Goal: Check status: Check status

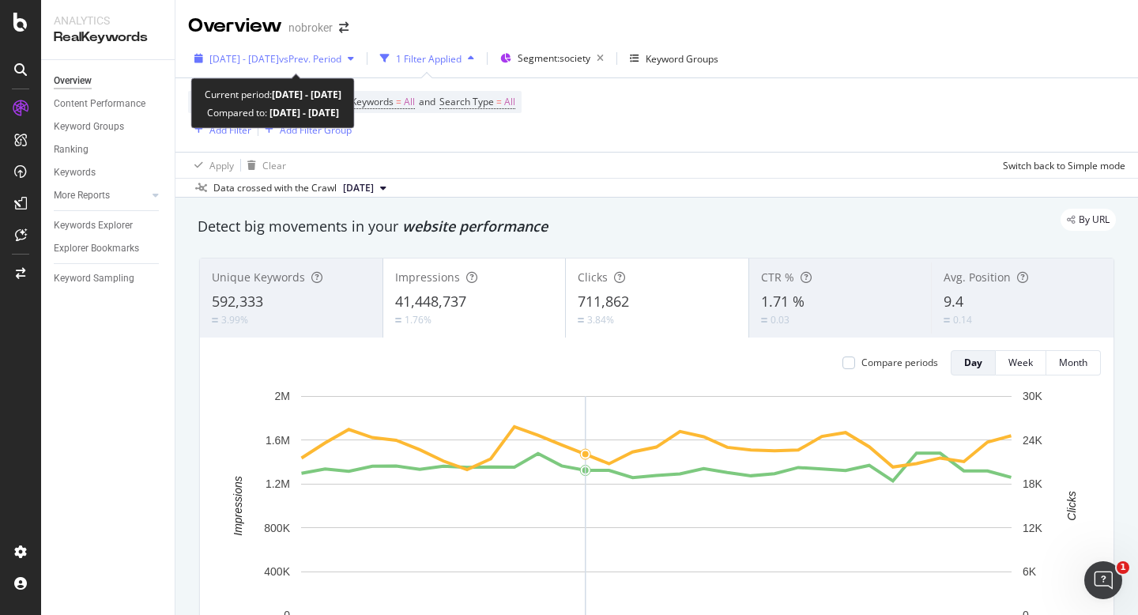
click at [317, 62] on span "vs Prev. Period" at bounding box center [310, 58] width 62 height 13
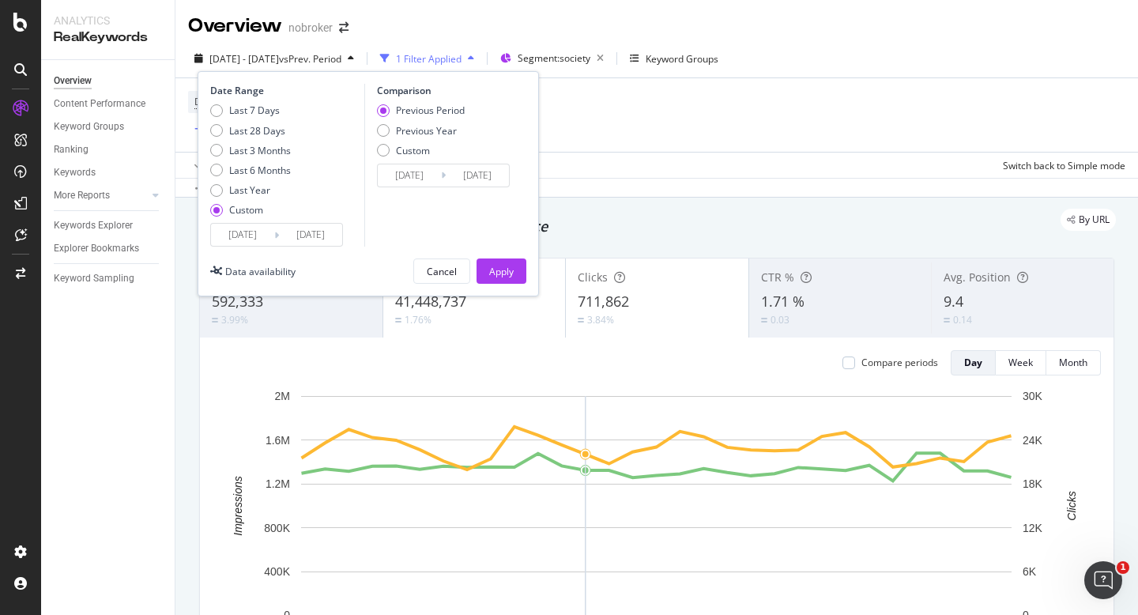
click at [244, 243] on input "[DATE]" at bounding box center [242, 235] width 63 height 22
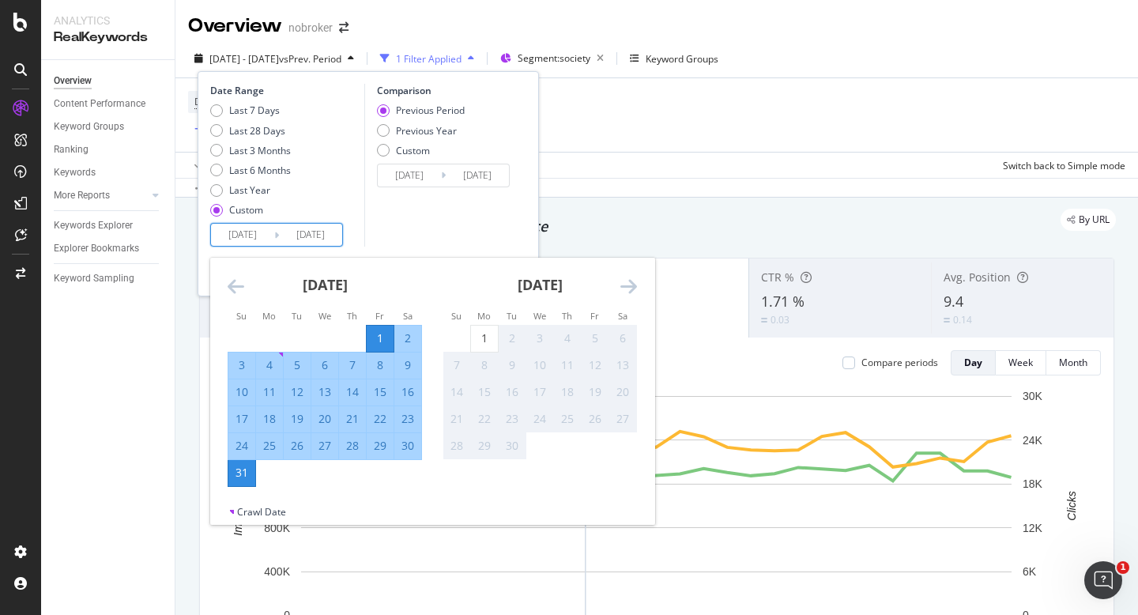
click at [457, 220] on div "Comparison Previous Period Previous Year Custom [DATE] Navigate forward to inte…" at bounding box center [439, 165] width 150 height 163
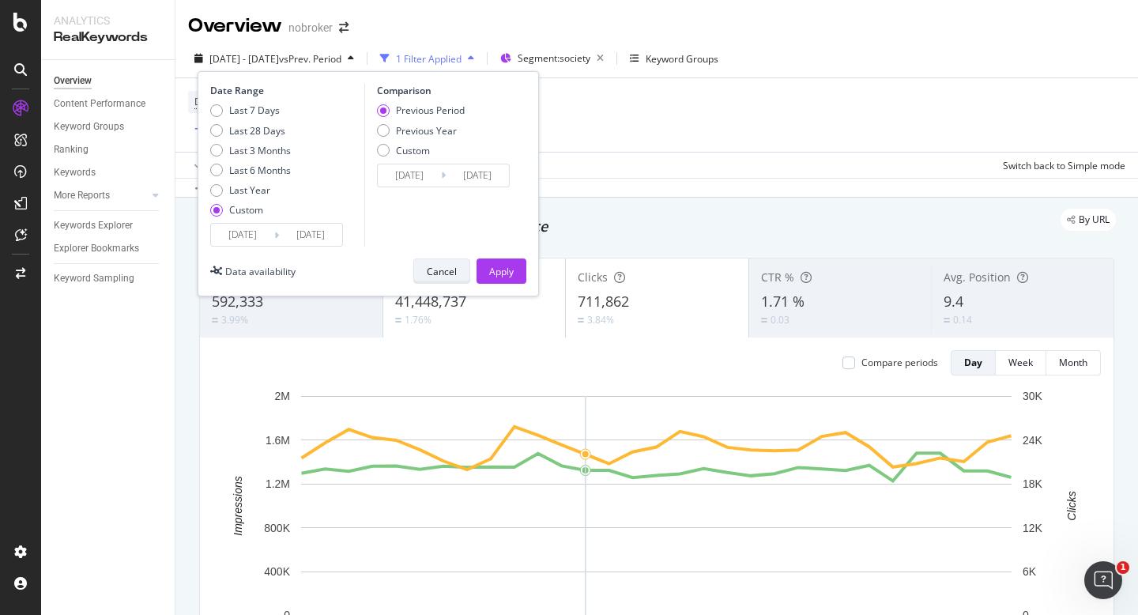
click at [439, 263] on div "Cancel" at bounding box center [442, 271] width 30 height 22
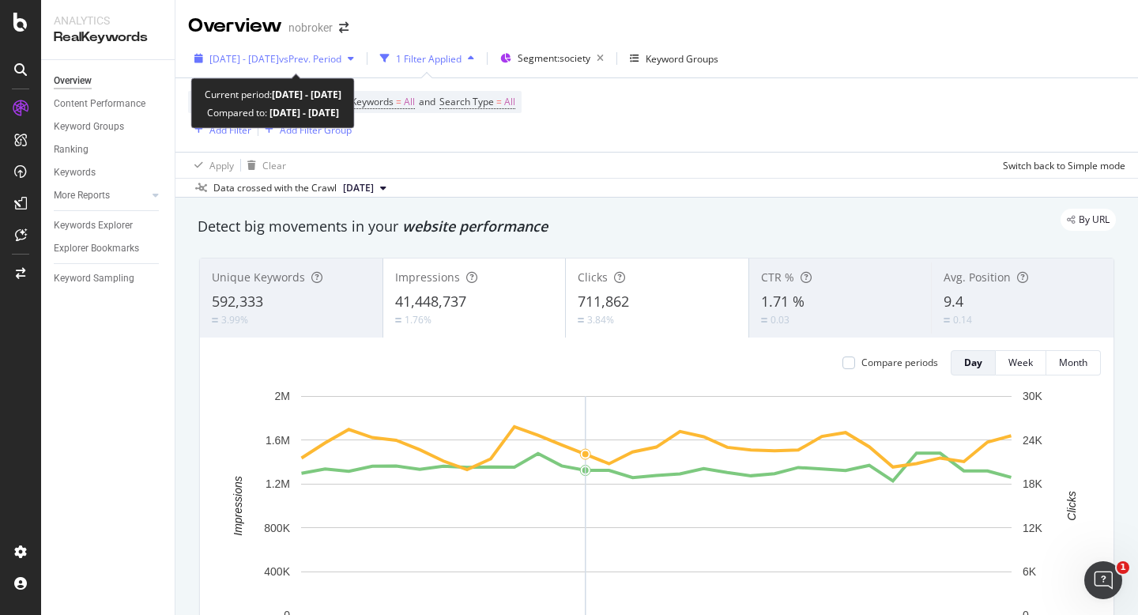
click at [269, 61] on span "[DATE] - [DATE]" at bounding box center [244, 58] width 70 height 13
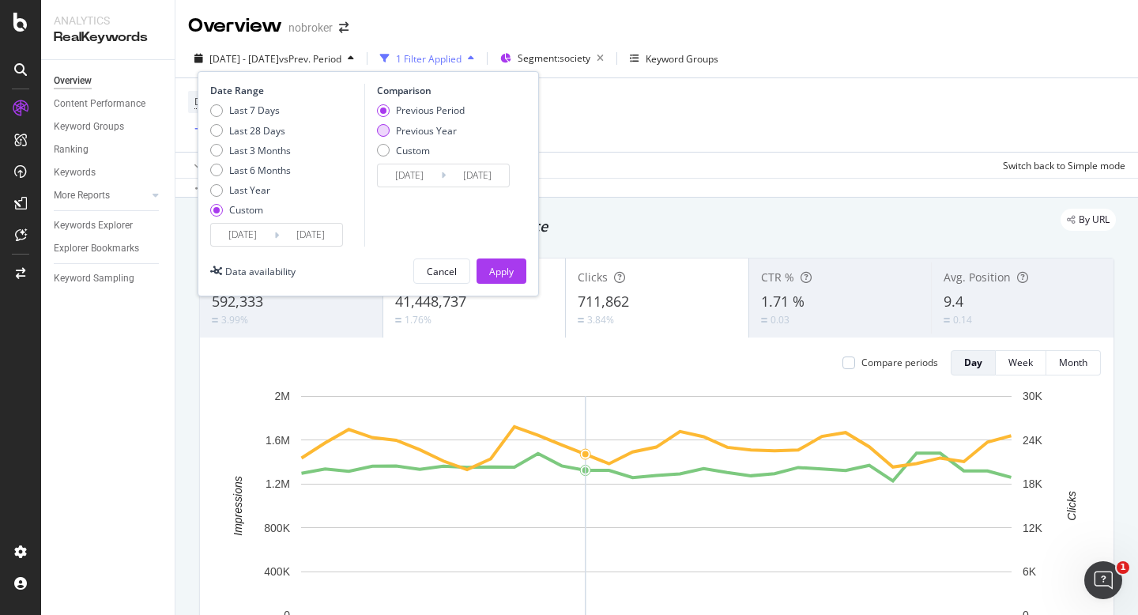
click at [405, 126] on div "Previous Year" at bounding box center [426, 130] width 61 height 13
type input "[DATE]"
click at [499, 267] on div "Apply" at bounding box center [501, 271] width 24 height 13
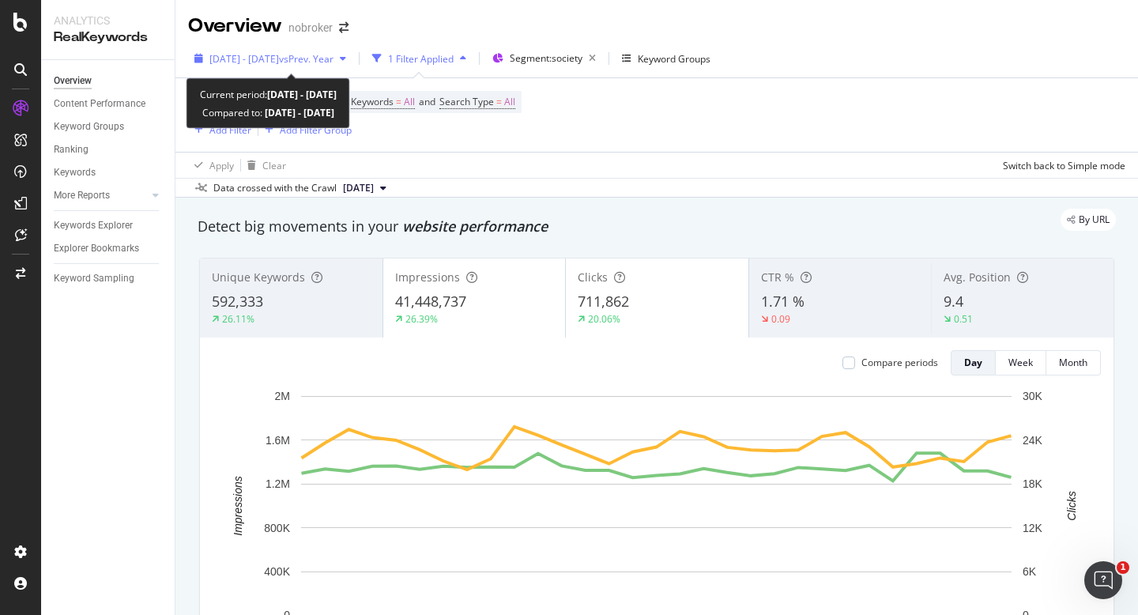
click at [296, 66] on div "[DATE] - [DATE] vs Prev. Year" at bounding box center [270, 59] width 164 height 24
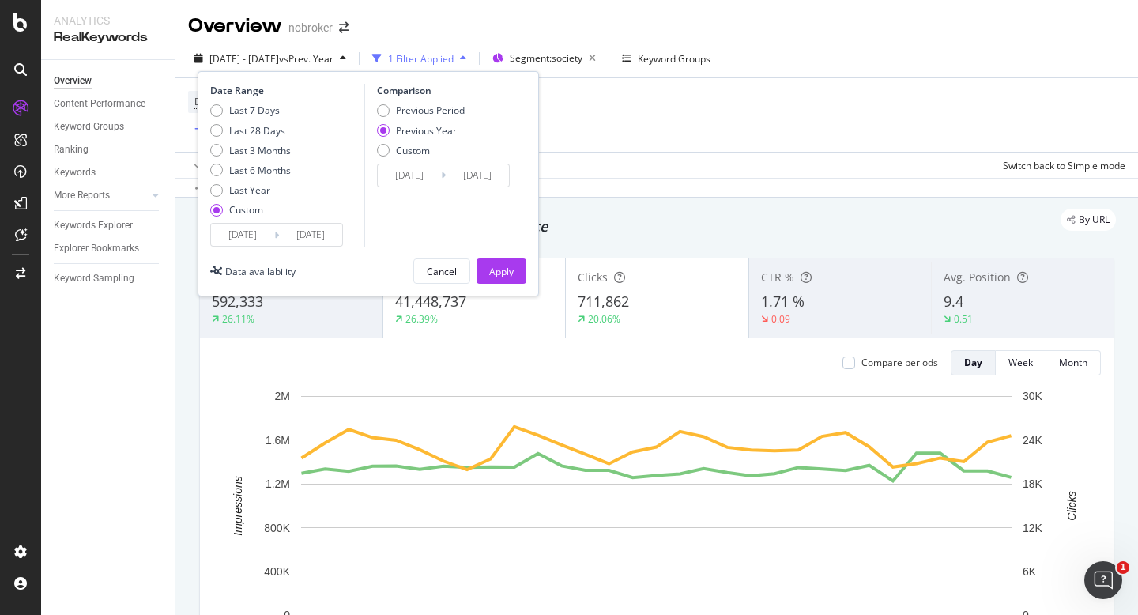
click at [244, 228] on input "[DATE]" at bounding box center [242, 235] width 63 height 22
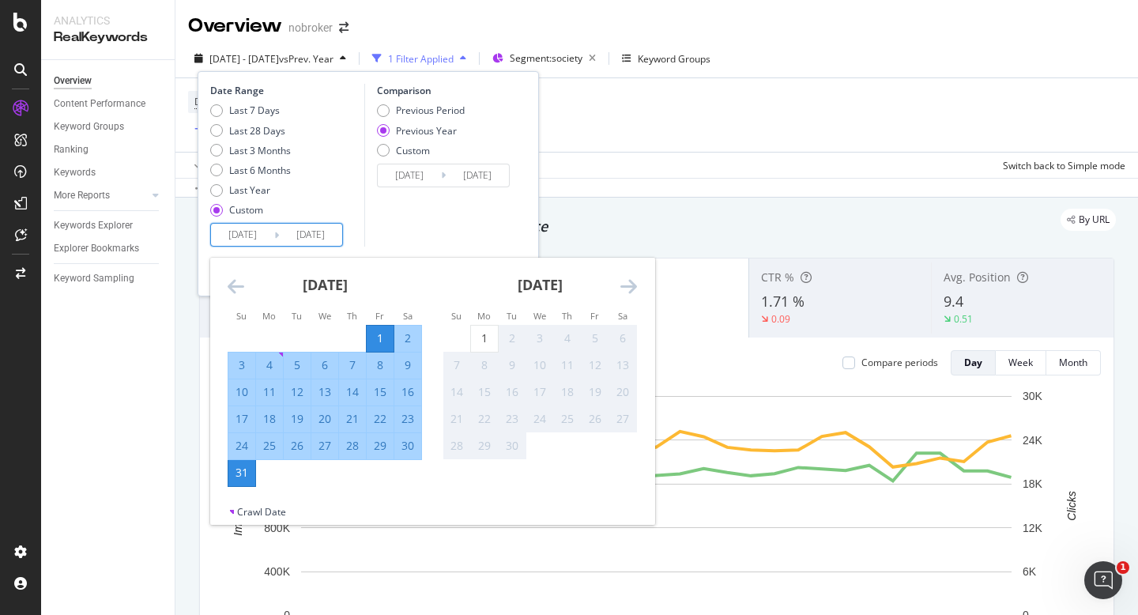
click at [399, 178] on input "[DATE]" at bounding box center [409, 175] width 63 height 22
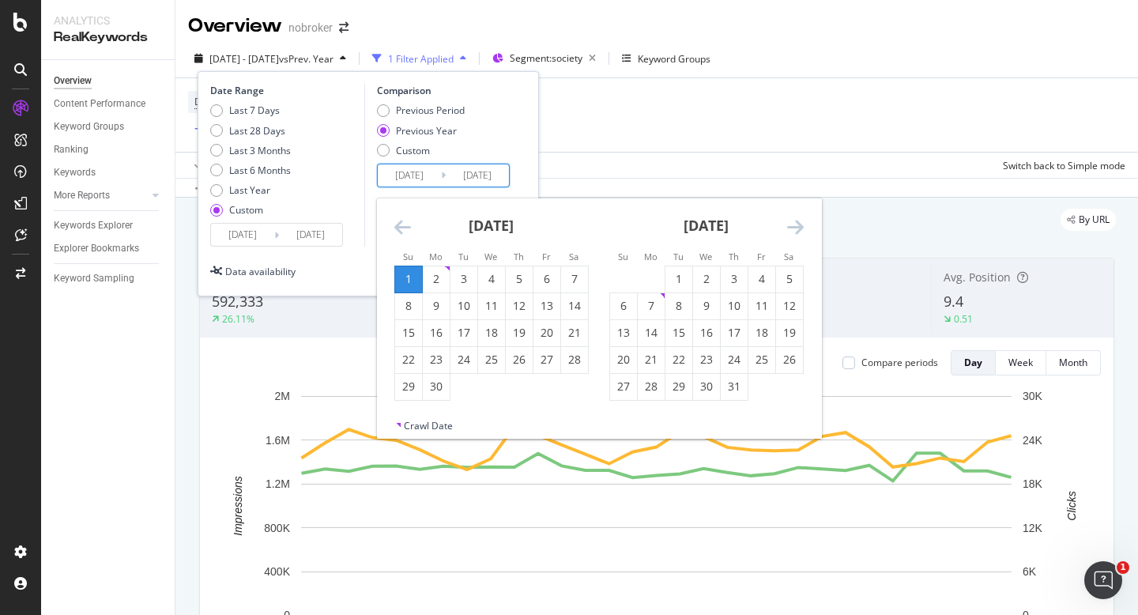
click at [398, 226] on icon "Move backward to switch to the previous month." at bounding box center [402, 226] width 17 height 19
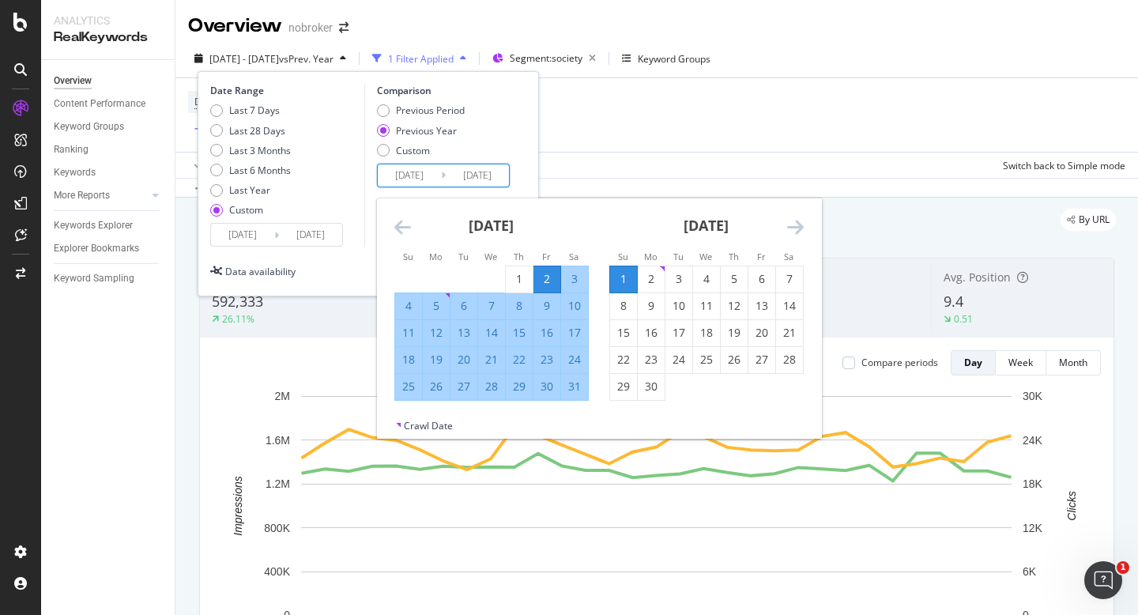
click at [398, 226] on icon "Move backward to switch to the previous month." at bounding box center [402, 226] width 17 height 19
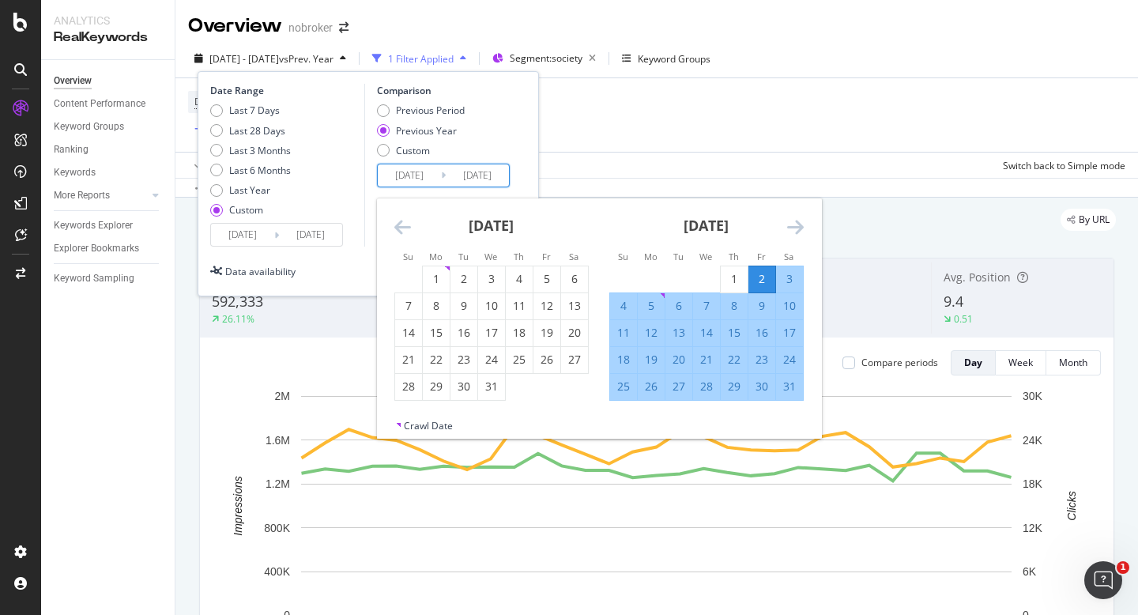
click at [398, 226] on icon "Move backward to switch to the previous month." at bounding box center [402, 226] width 17 height 19
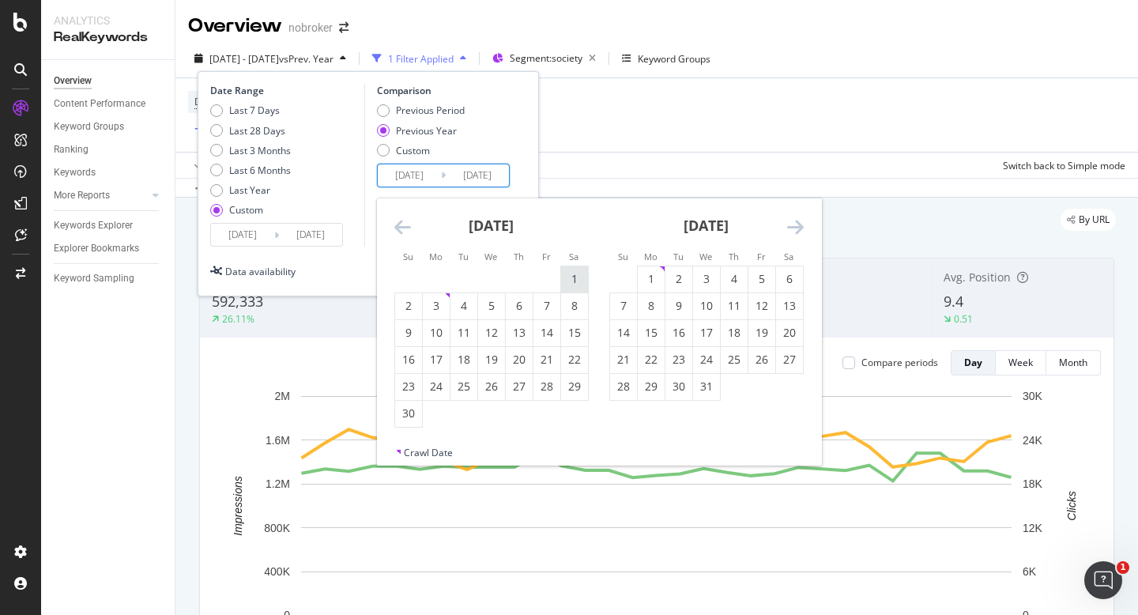
click at [574, 281] on div "1" at bounding box center [574, 279] width 27 height 16
type input "[DATE]"
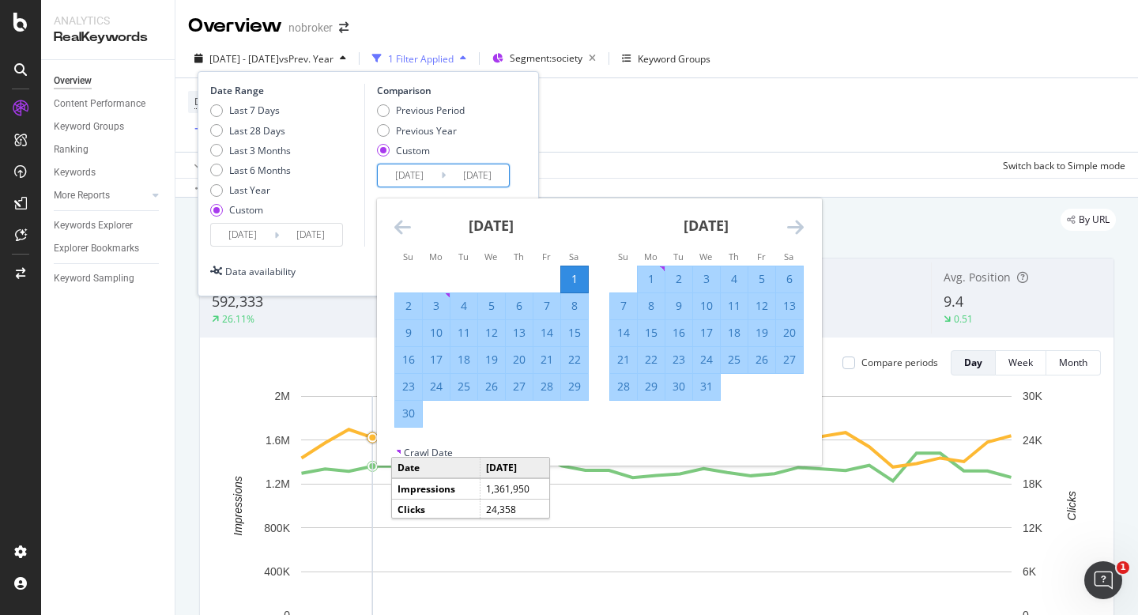
click at [412, 410] on div "30" at bounding box center [408, 413] width 27 height 16
type input "[DATE]"
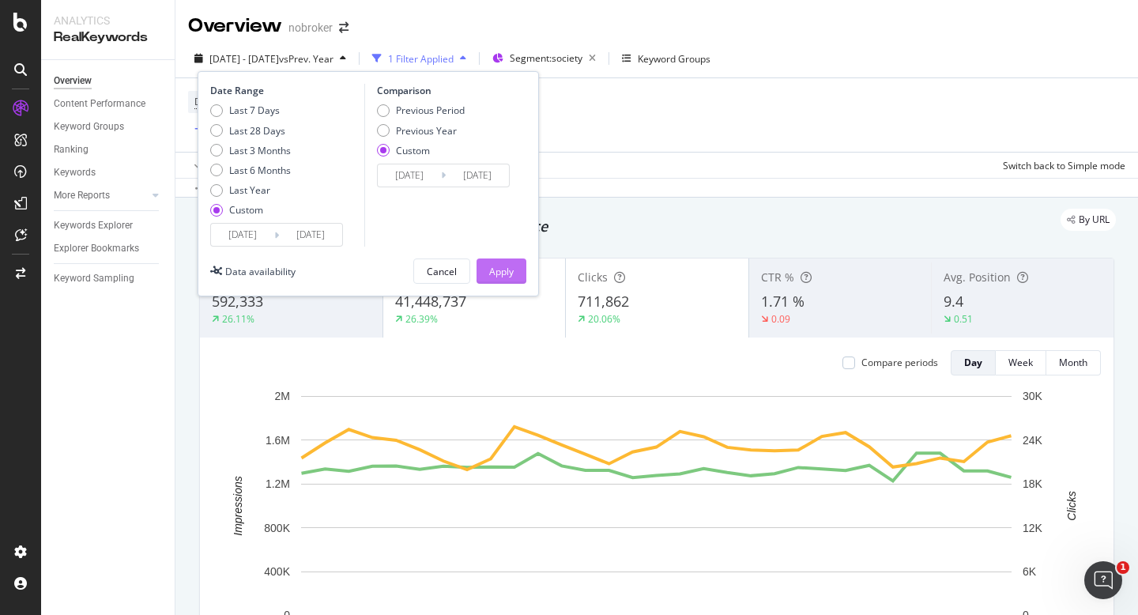
click at [505, 270] on div "Apply" at bounding box center [501, 271] width 24 height 13
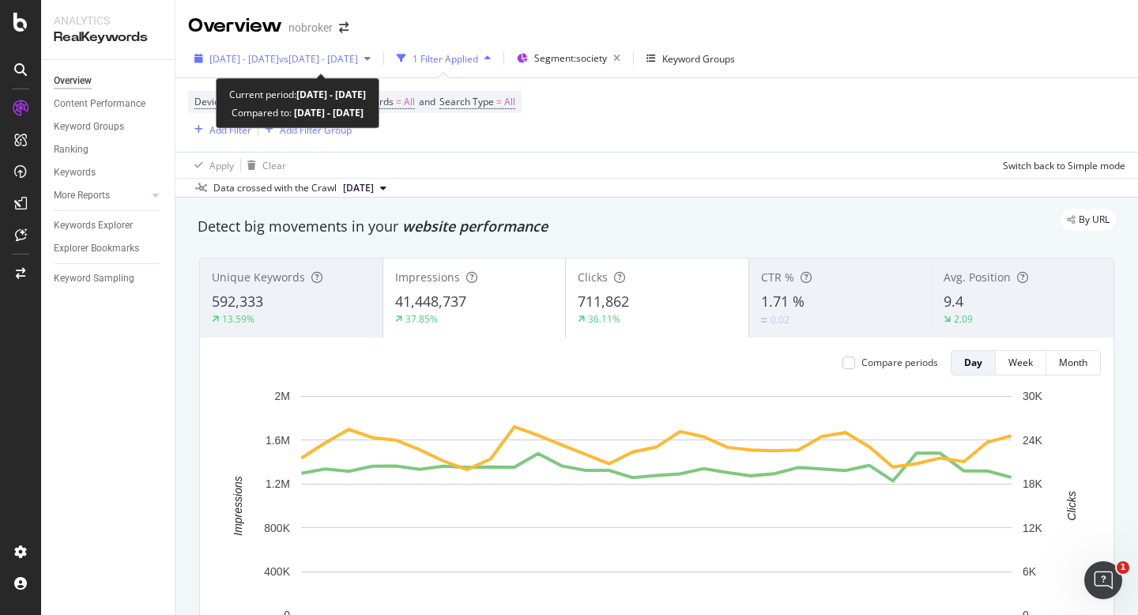
click at [356, 66] on div "[DATE] - [DATE] vs [DATE] - [DATE]" at bounding box center [282, 59] width 189 height 24
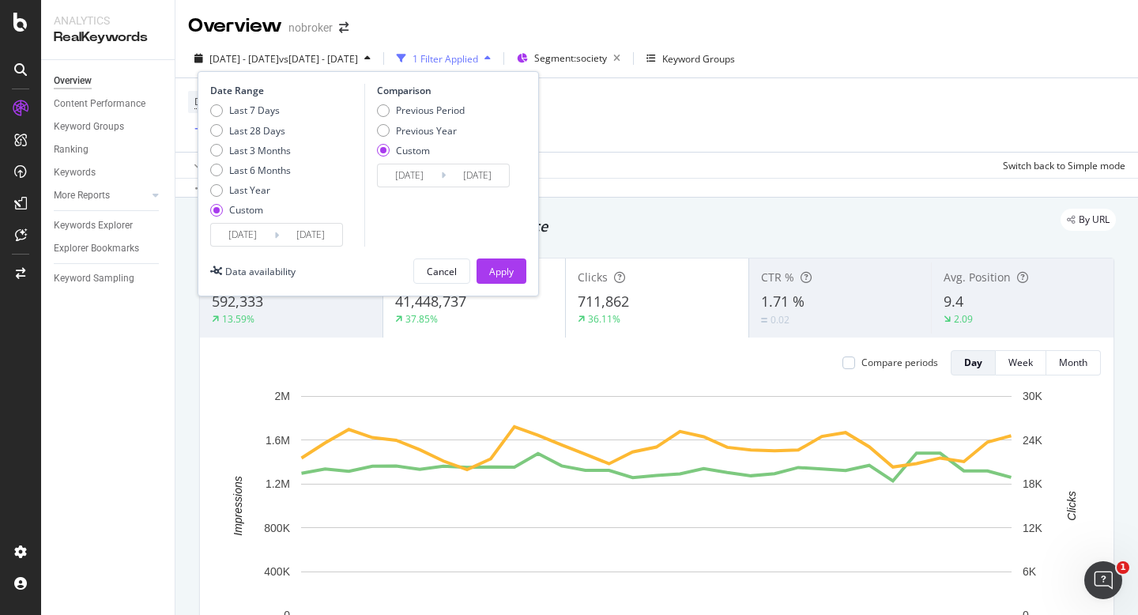
click at [239, 236] on input "[DATE]" at bounding box center [242, 235] width 63 height 22
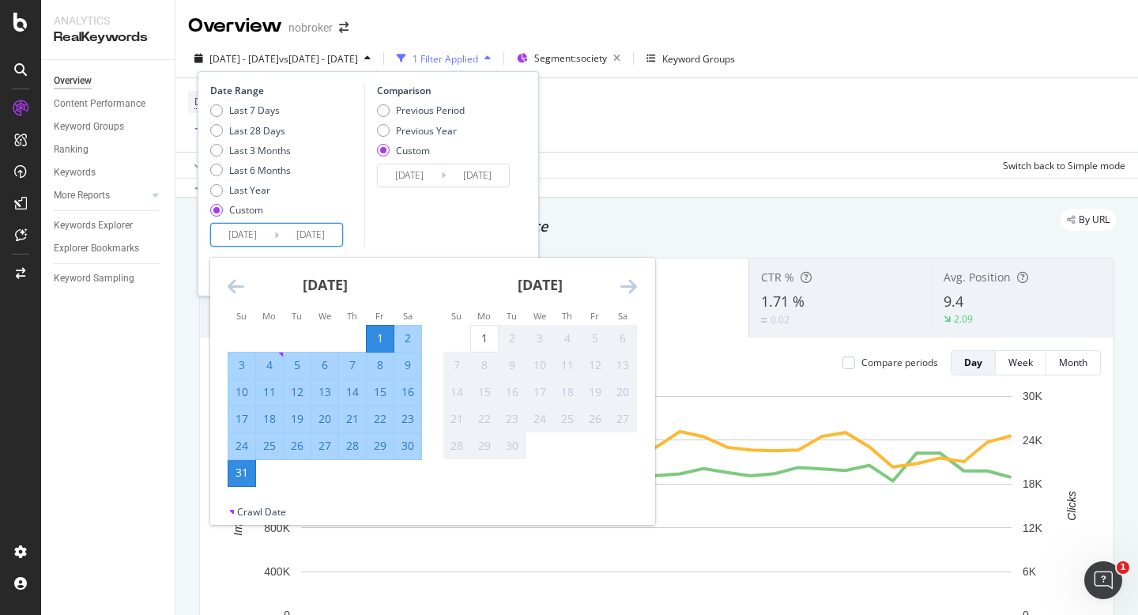
click at [424, 186] on div "[DATE] Navigate forward to interact with the calendar and select a date. Press …" at bounding box center [443, 176] width 133 height 24
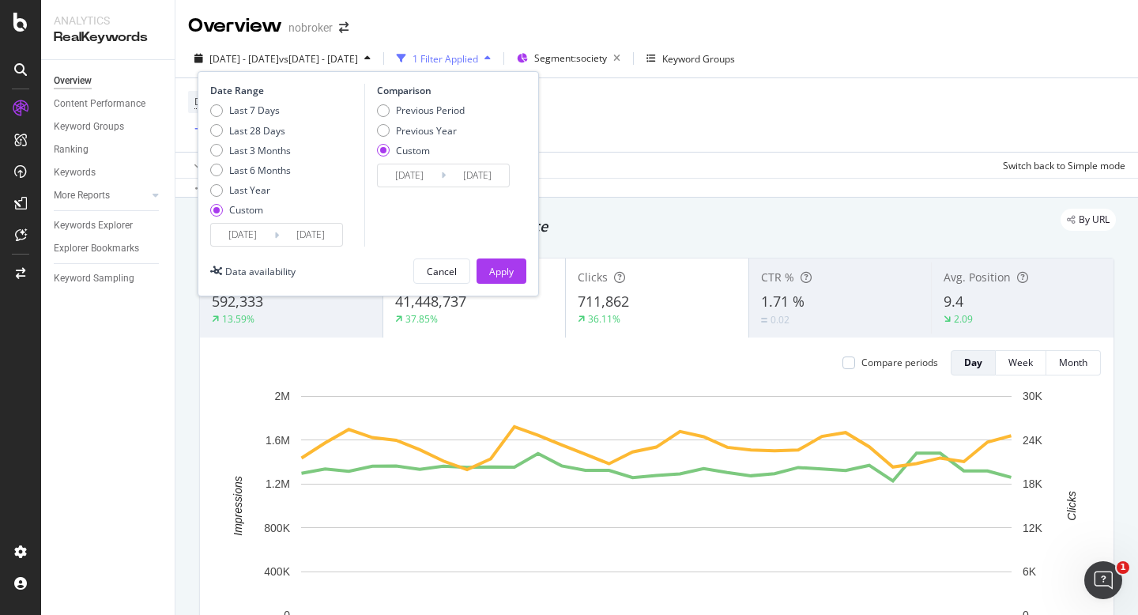
click at [422, 175] on input "[DATE]" at bounding box center [409, 175] width 63 height 22
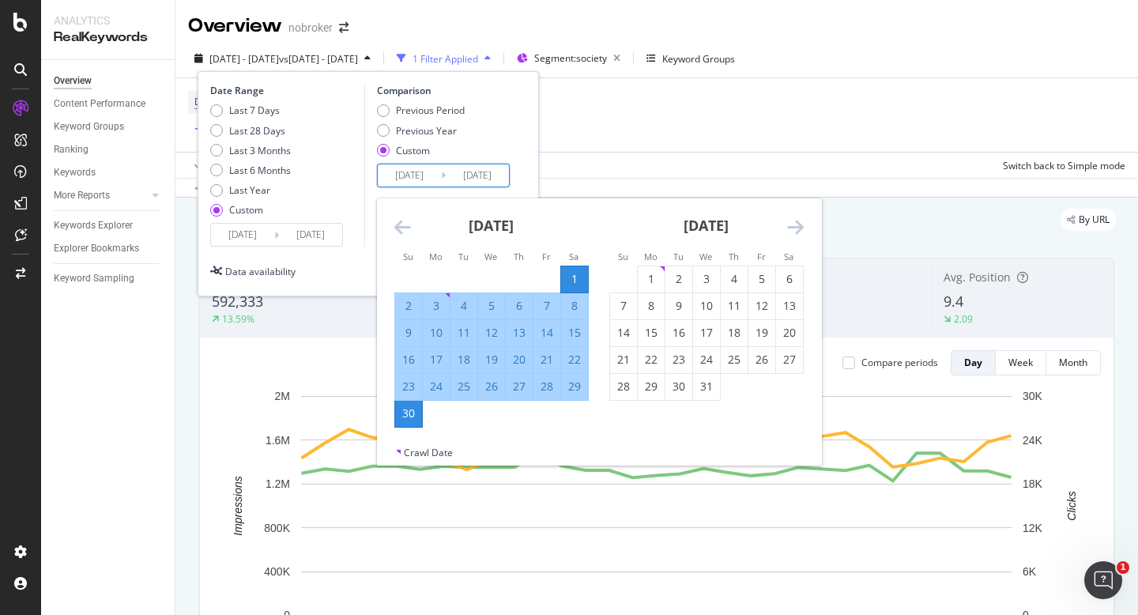
click at [403, 232] on icon "Move backward to switch to the previous month." at bounding box center [402, 226] width 17 height 19
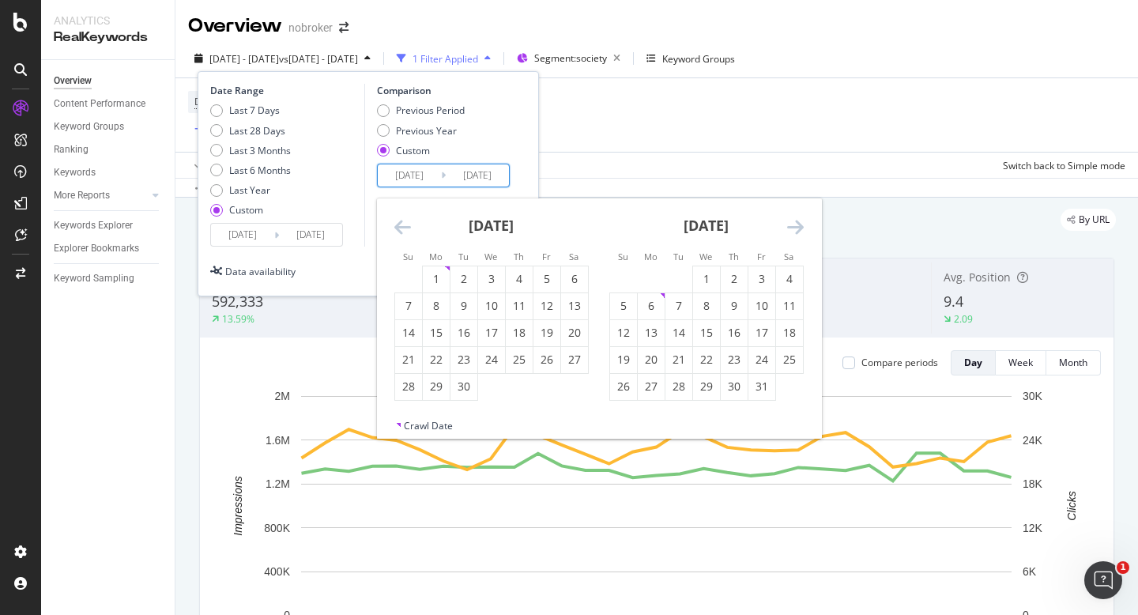
click at [403, 232] on icon "Move backward to switch to the previous month." at bounding box center [402, 226] width 17 height 19
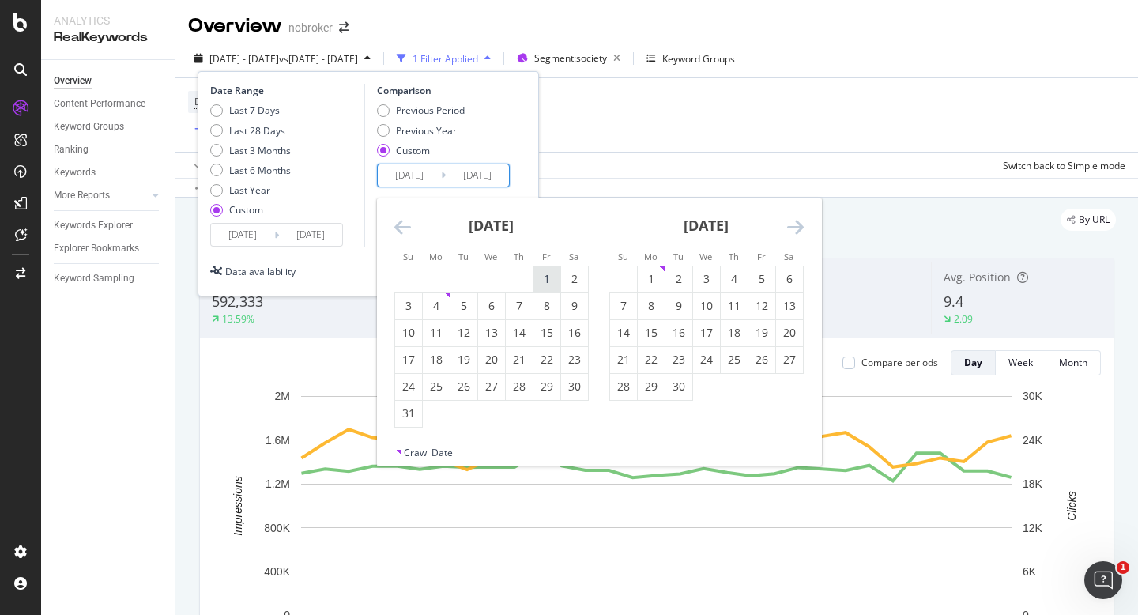
click at [544, 277] on div "1" at bounding box center [546, 279] width 27 height 16
type input "[DATE]"
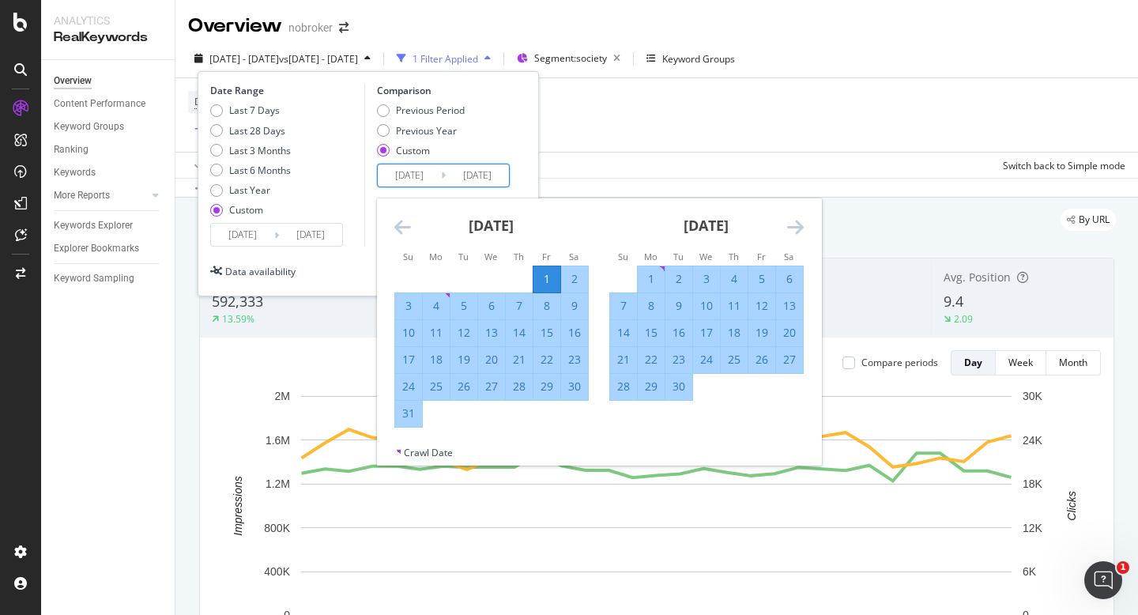
click at [411, 415] on div "31" at bounding box center [408, 413] width 27 height 16
type input "[DATE]"
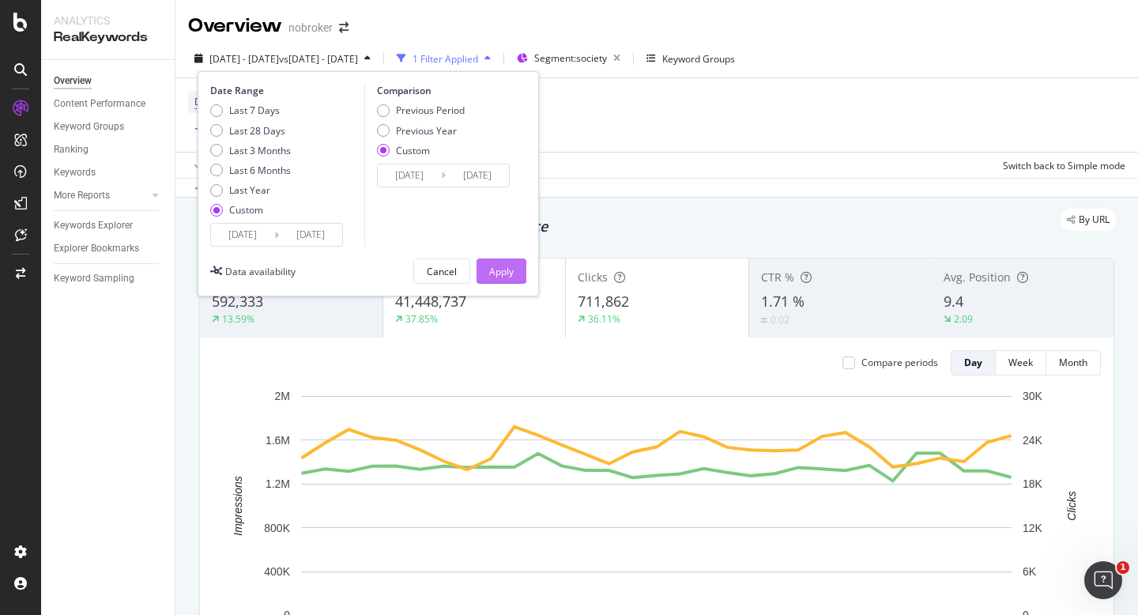
click at [495, 273] on div "Apply" at bounding box center [501, 271] width 24 height 13
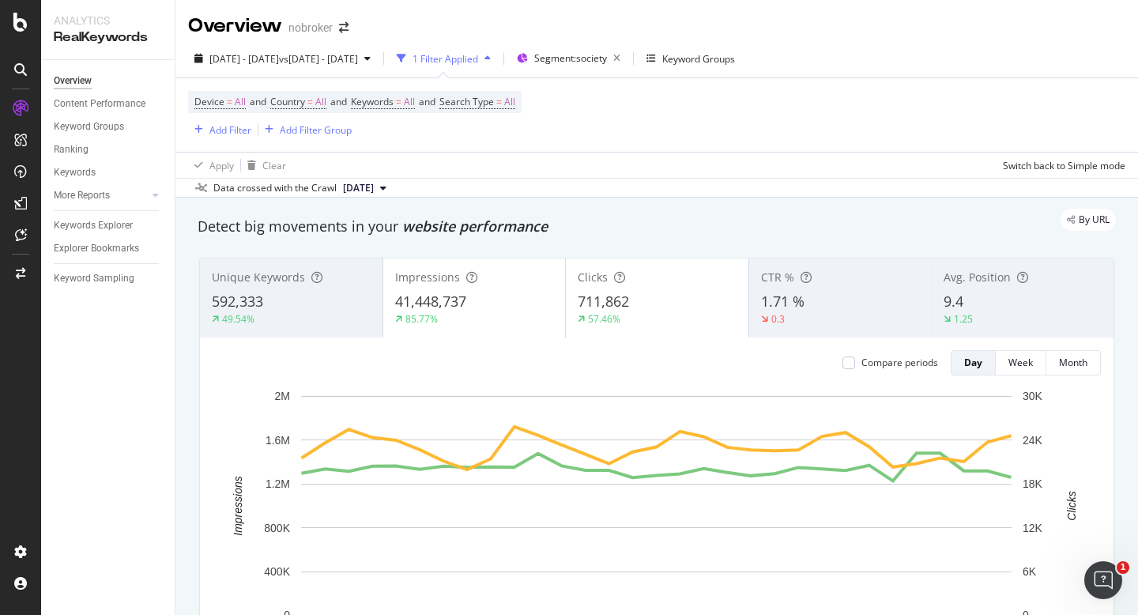
scroll to position [1, 0]
